Goal: Transaction & Acquisition: Subscribe to service/newsletter

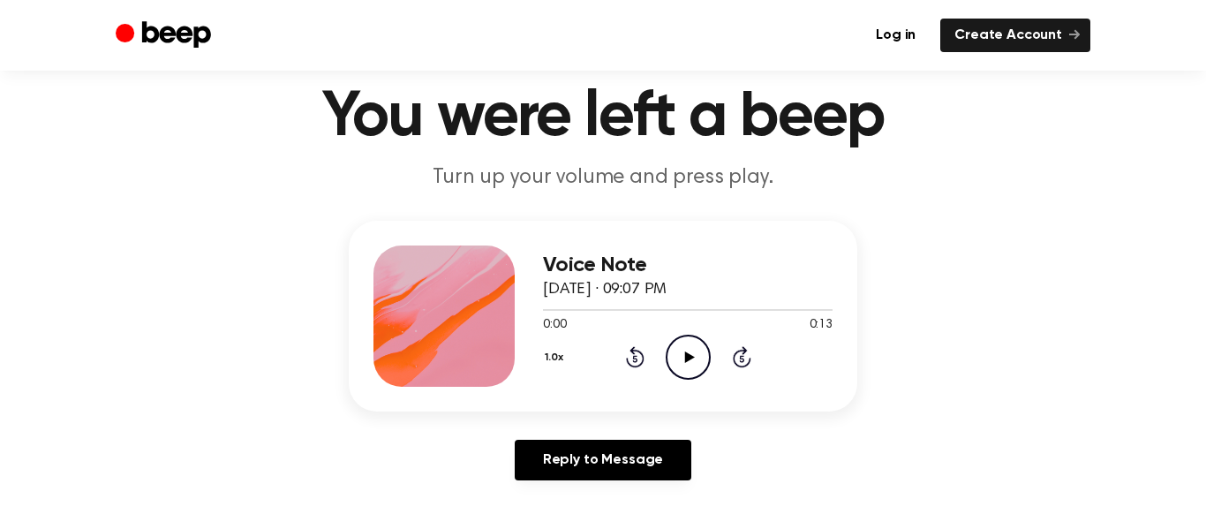
scroll to position [57, 0]
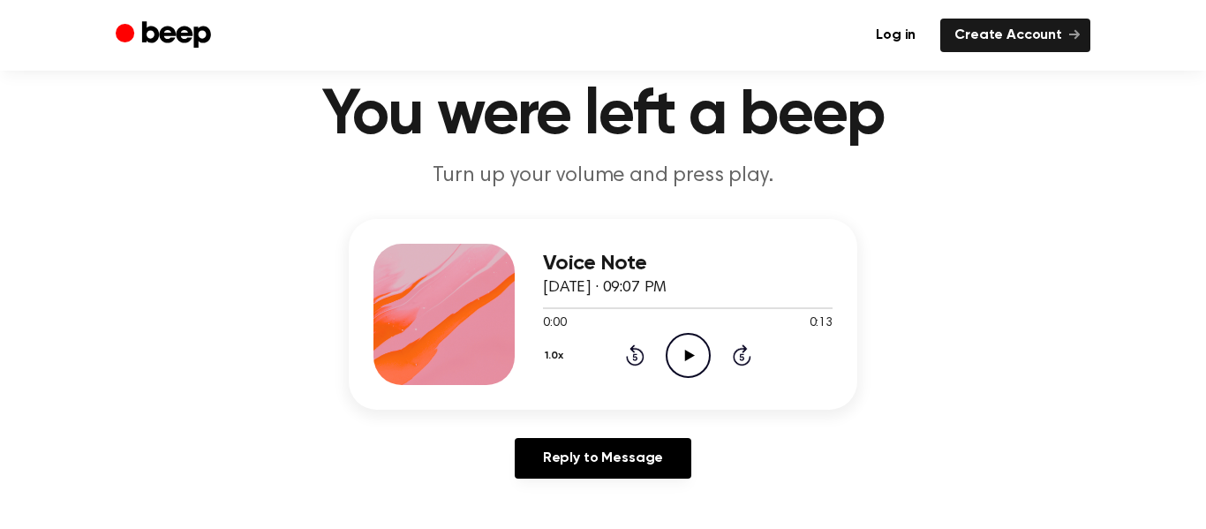
click at [707, 373] on icon "Play Audio" at bounding box center [687, 355] width 45 height 45
click at [704, 358] on icon "Pause Audio" at bounding box center [687, 355] width 45 height 45
click at [741, 357] on icon at bounding box center [741, 357] width 4 height 7
click at [688, 352] on icon at bounding box center [689, 355] width 10 height 11
click at [684, 360] on icon "Play Audio" at bounding box center [687, 355] width 45 height 45
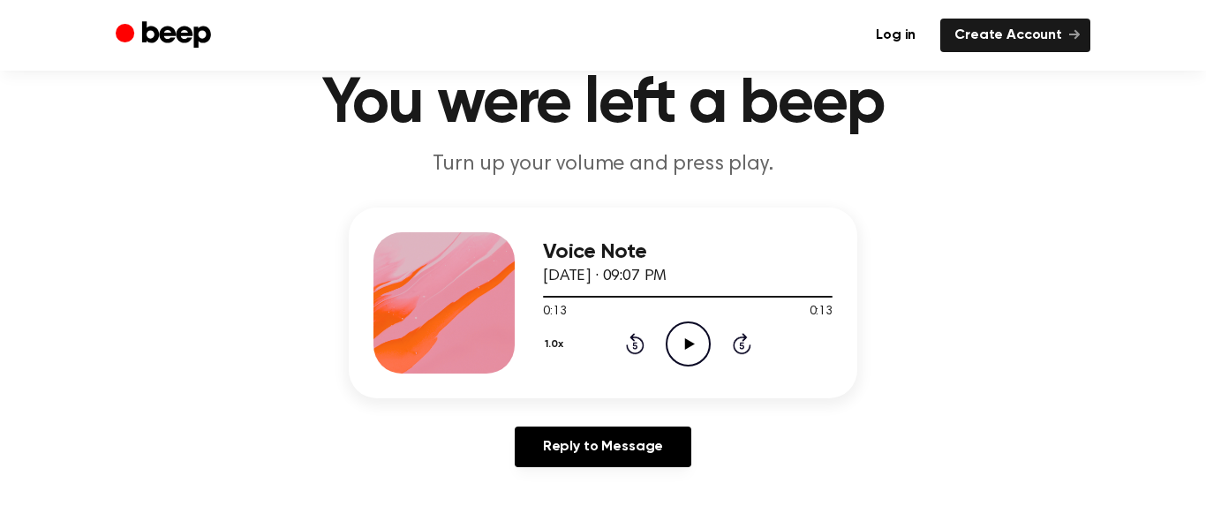
scroll to position [116, 0]
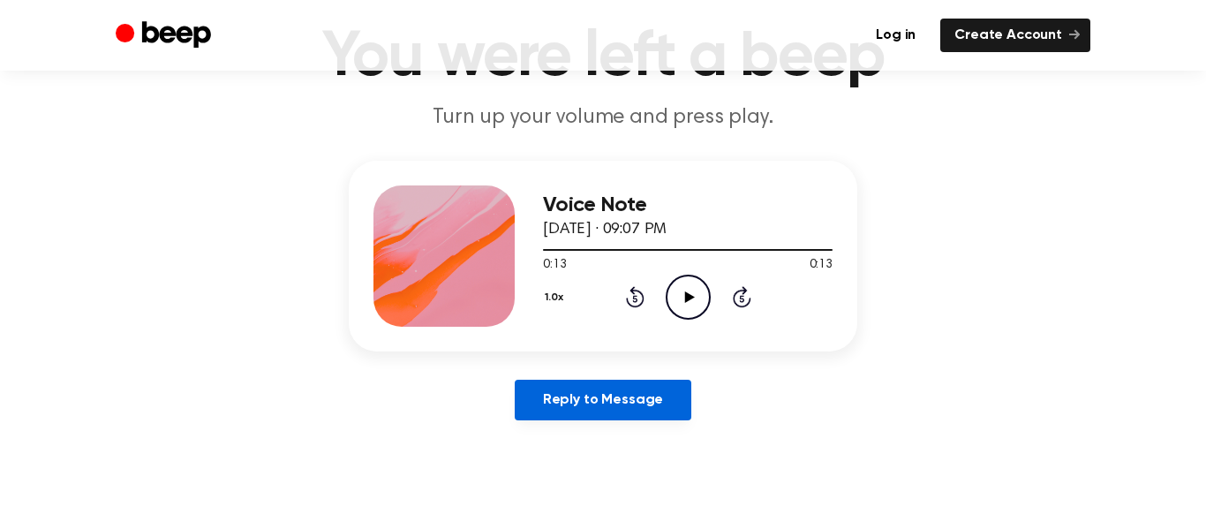
click at [645, 408] on link "Reply to Message" at bounding box center [603, 400] width 177 height 41
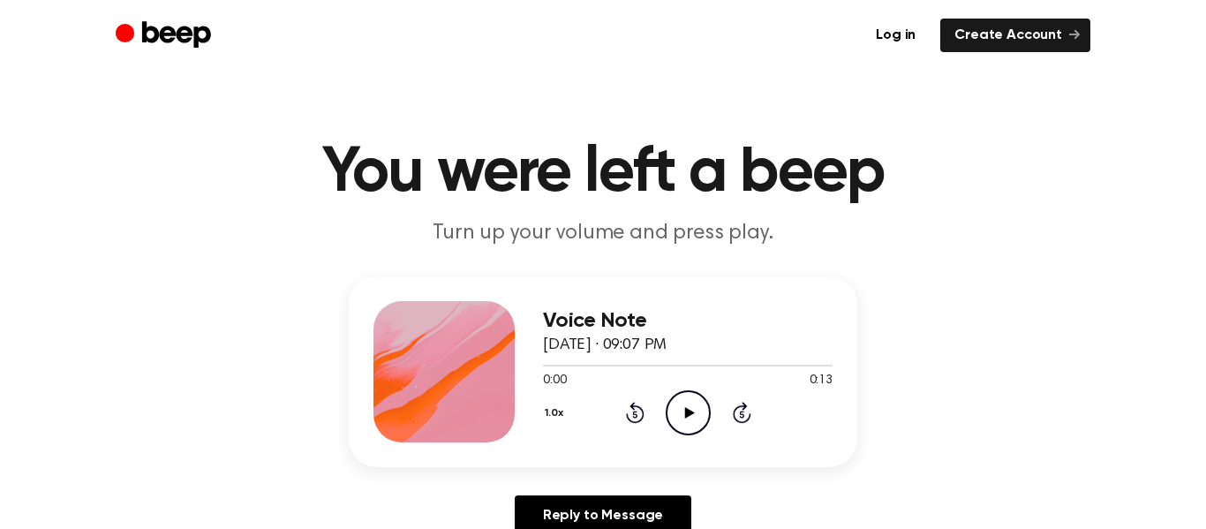
click at [689, 417] on icon "Play Audio" at bounding box center [687, 412] width 45 height 45
click at [642, 410] on icon at bounding box center [635, 412] width 19 height 21
click at [637, 409] on icon "Rewind 5 seconds" at bounding box center [634, 412] width 19 height 23
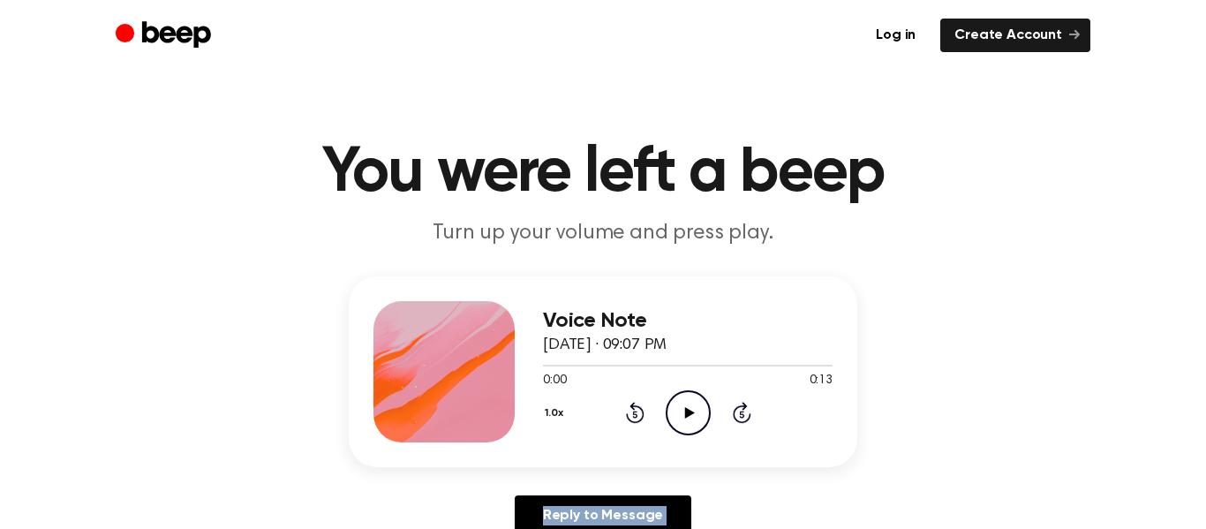
click at [637, 409] on icon "Rewind 5 seconds" at bounding box center [634, 412] width 19 height 23
click at [688, 413] on icon at bounding box center [689, 412] width 10 height 11
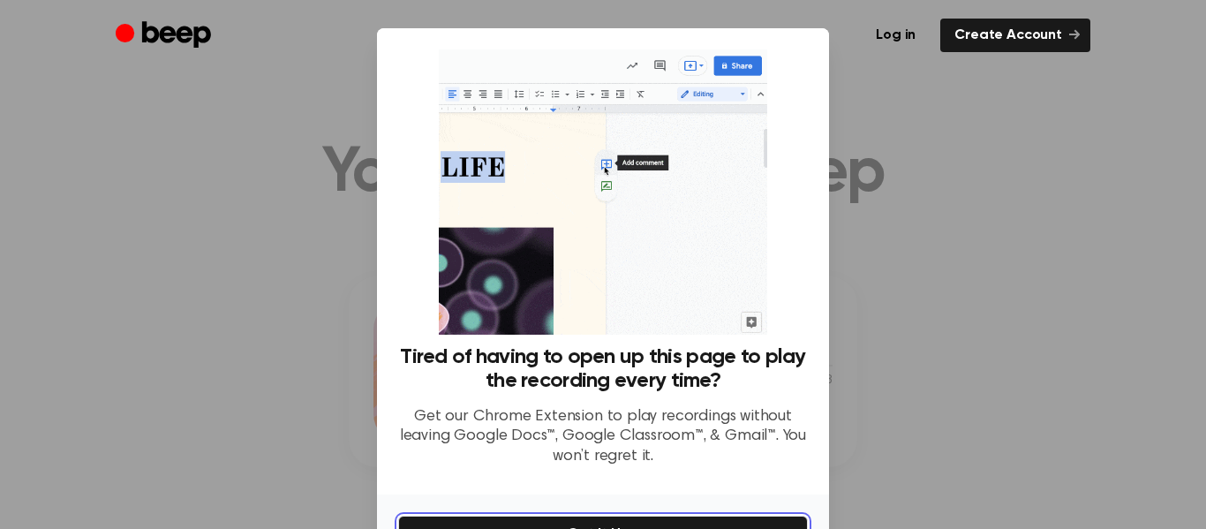
click at [472, 525] on button "Get It Now" at bounding box center [603, 533] width 410 height 37
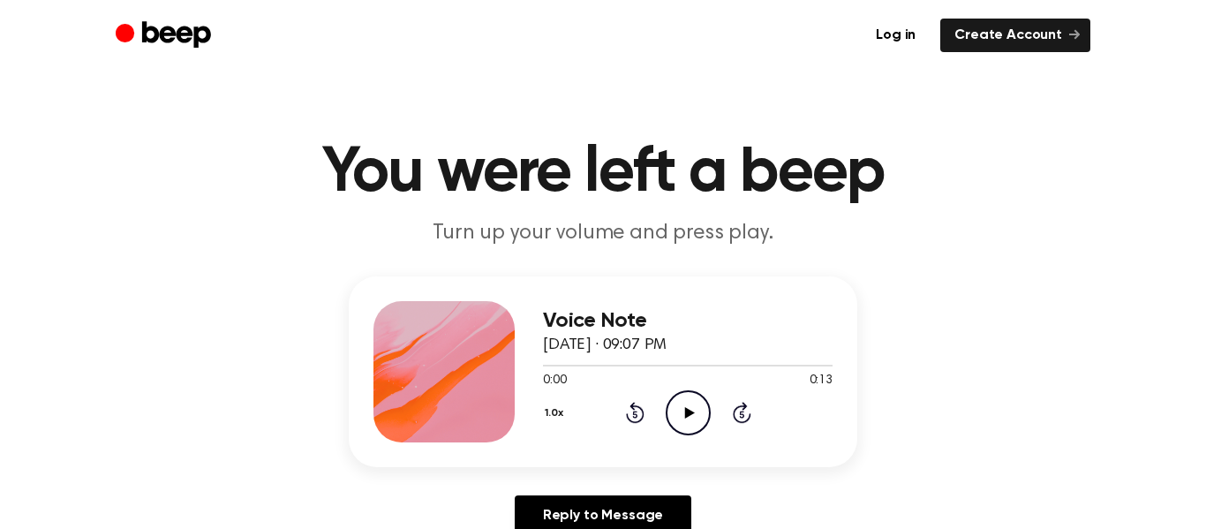
click at [686, 402] on icon "Play Audio" at bounding box center [687, 412] width 45 height 45
